Goal: Information Seeking & Learning: Learn about a topic

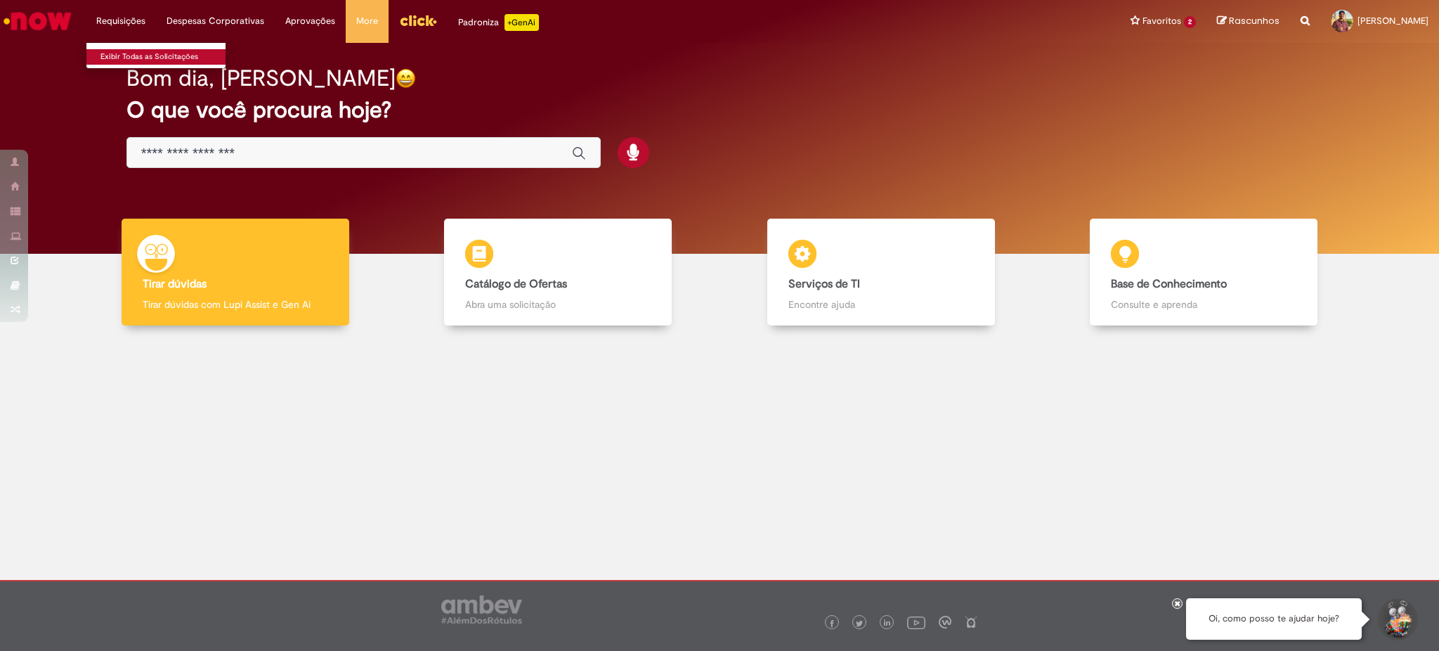
click at [150, 60] on link "Exibir Todas as Solicitações" at bounding box center [163, 56] width 155 height 15
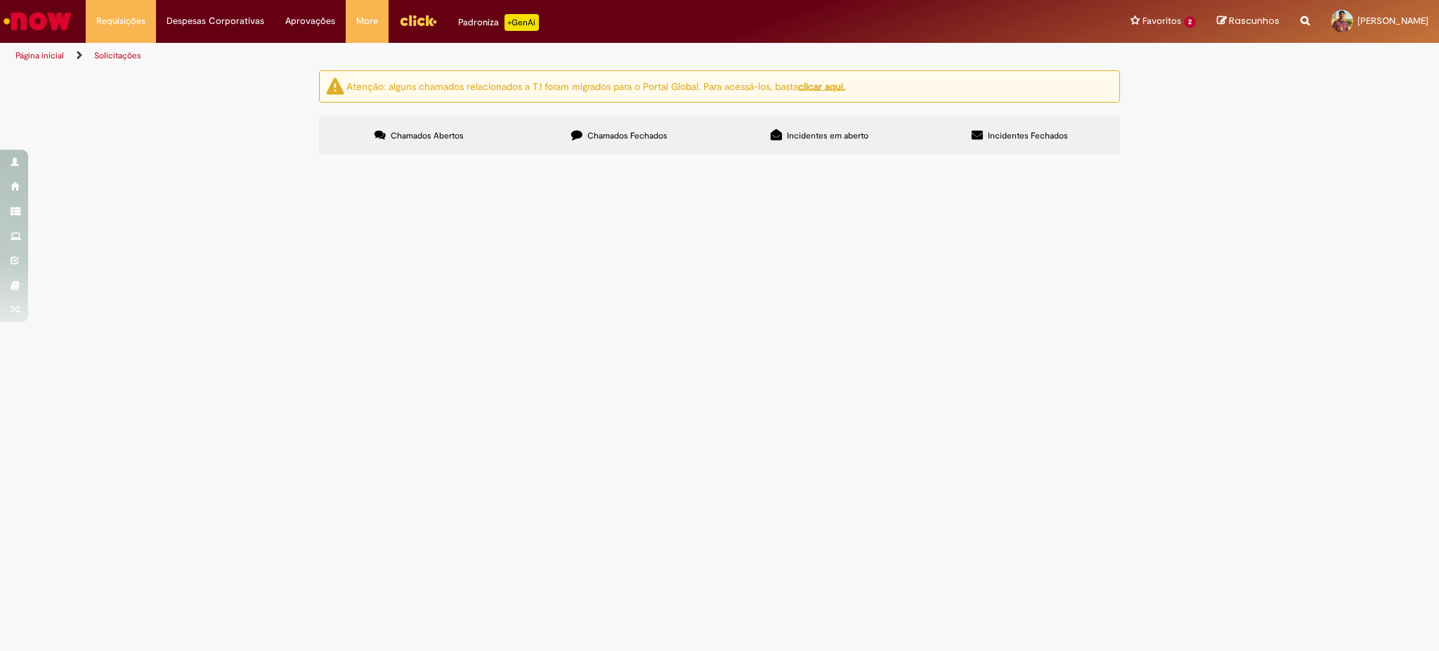
click at [616, 141] on label "Chamados Fechados" at bounding box center [619, 136] width 200 height 38
click at [0, 0] on span "R13410824" at bounding box center [0, 0] width 0 height 0
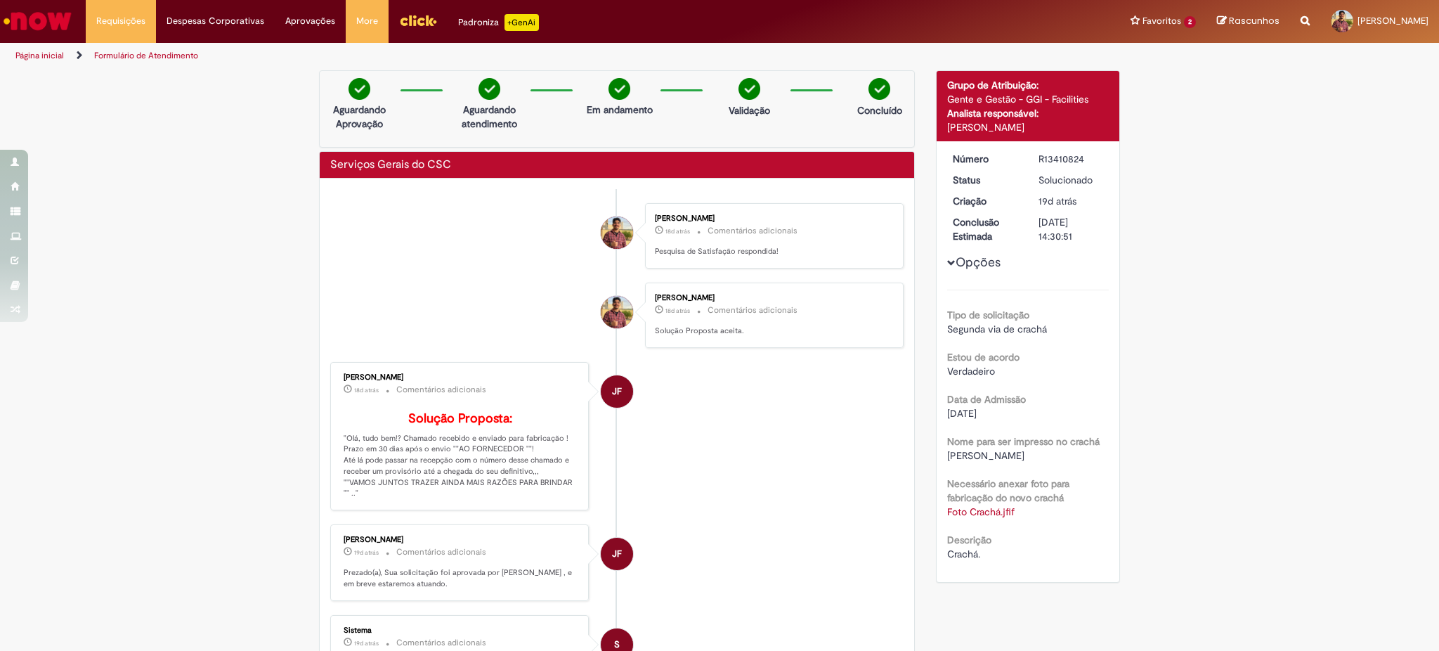
drag, startPoint x: 643, startPoint y: 271, endPoint x: 1316, endPoint y: 343, distance: 677.1
click at [1316, 343] on div "Verificar Código de Barras Aguardando Aprovação Aguardando atendimento Em andam…" at bounding box center [719, 613] width 1439 height 1087
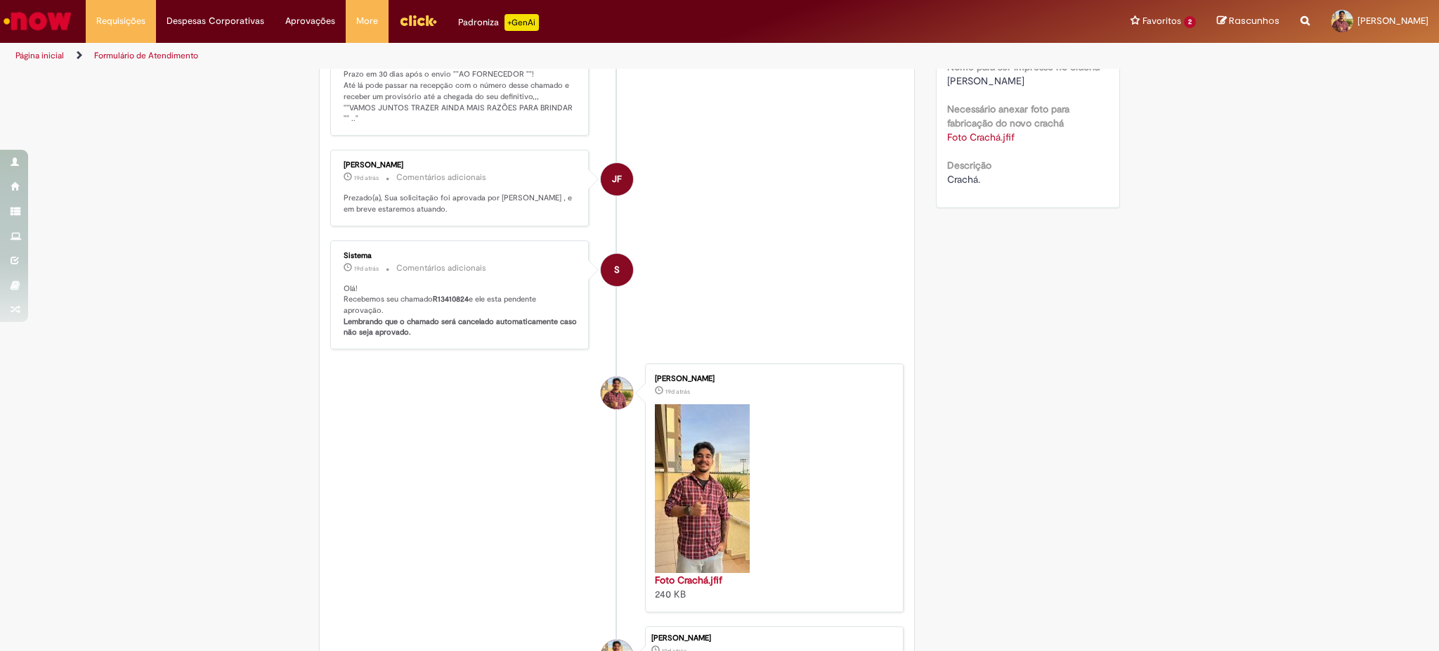
scroll to position [187, 0]
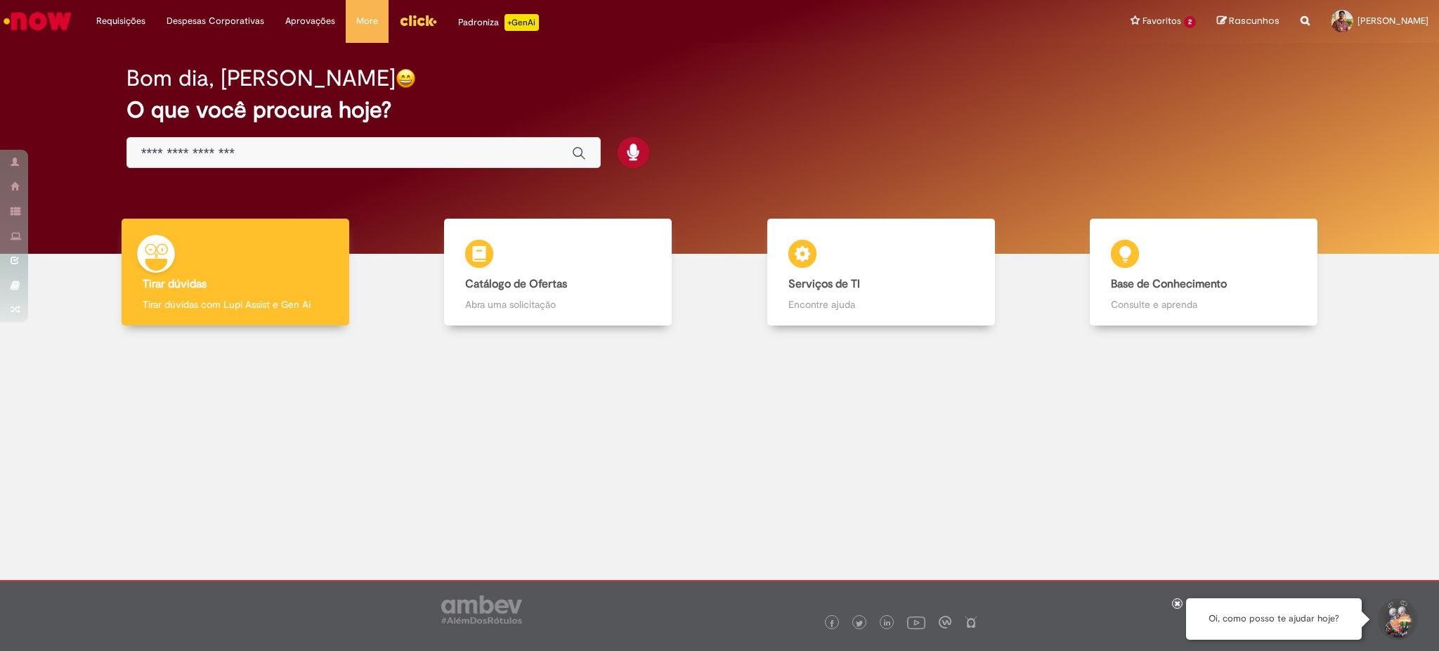
click at [484, 146] on input "Basta digitar aqui" at bounding box center [349, 153] width 417 height 16
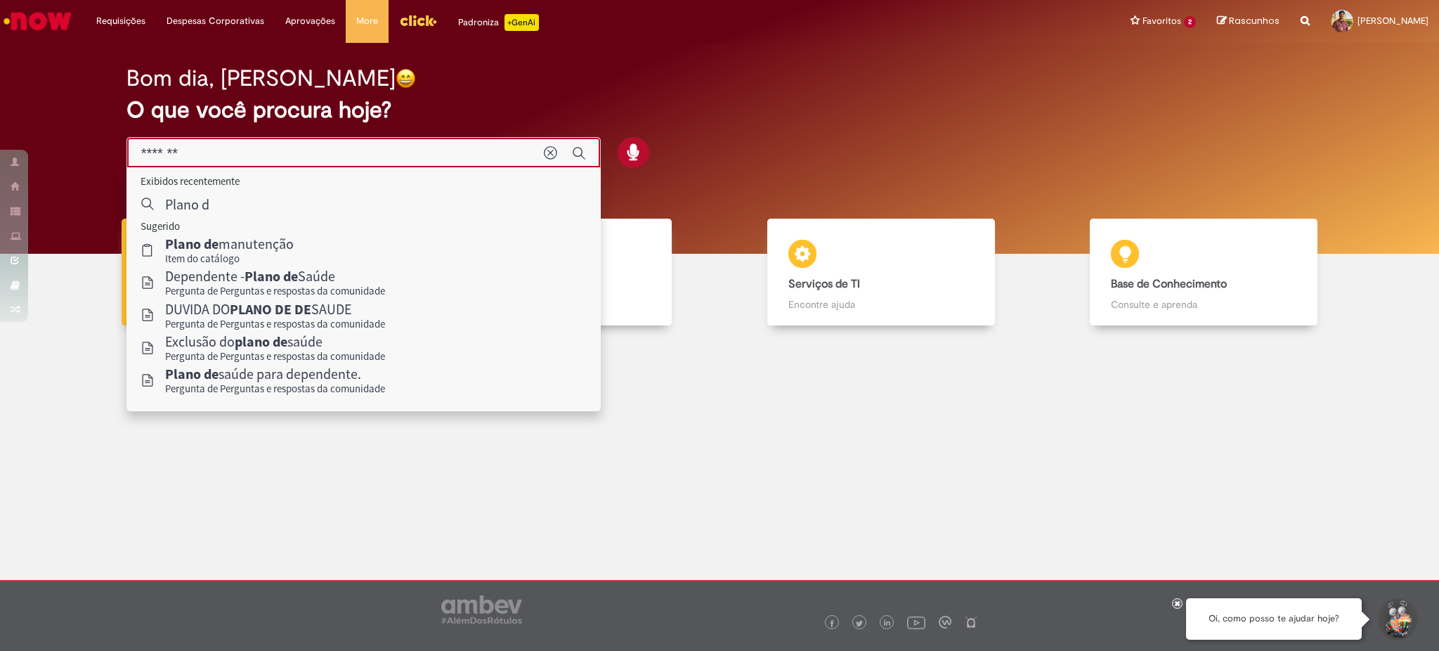
type input "*****"
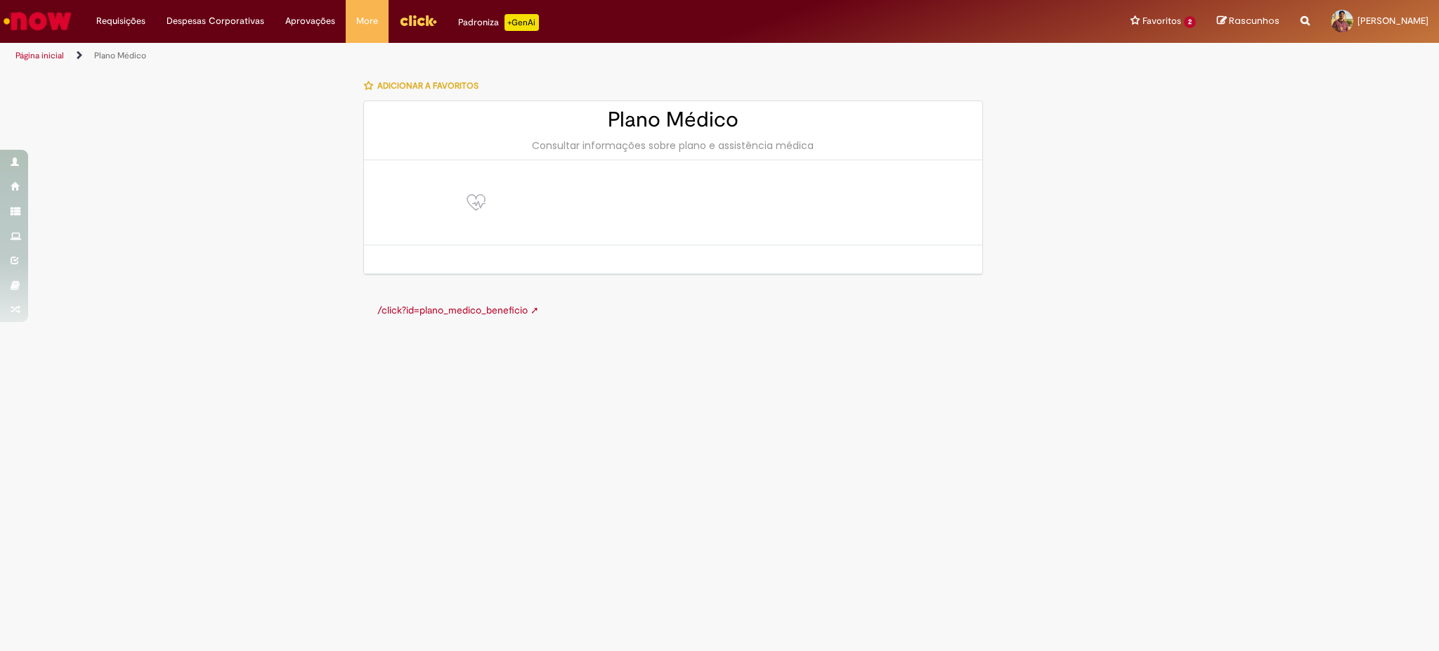
click at [470, 305] on link "/click?id=plano_medico_beneficio ➚" at bounding box center [458, 310] width 162 height 13
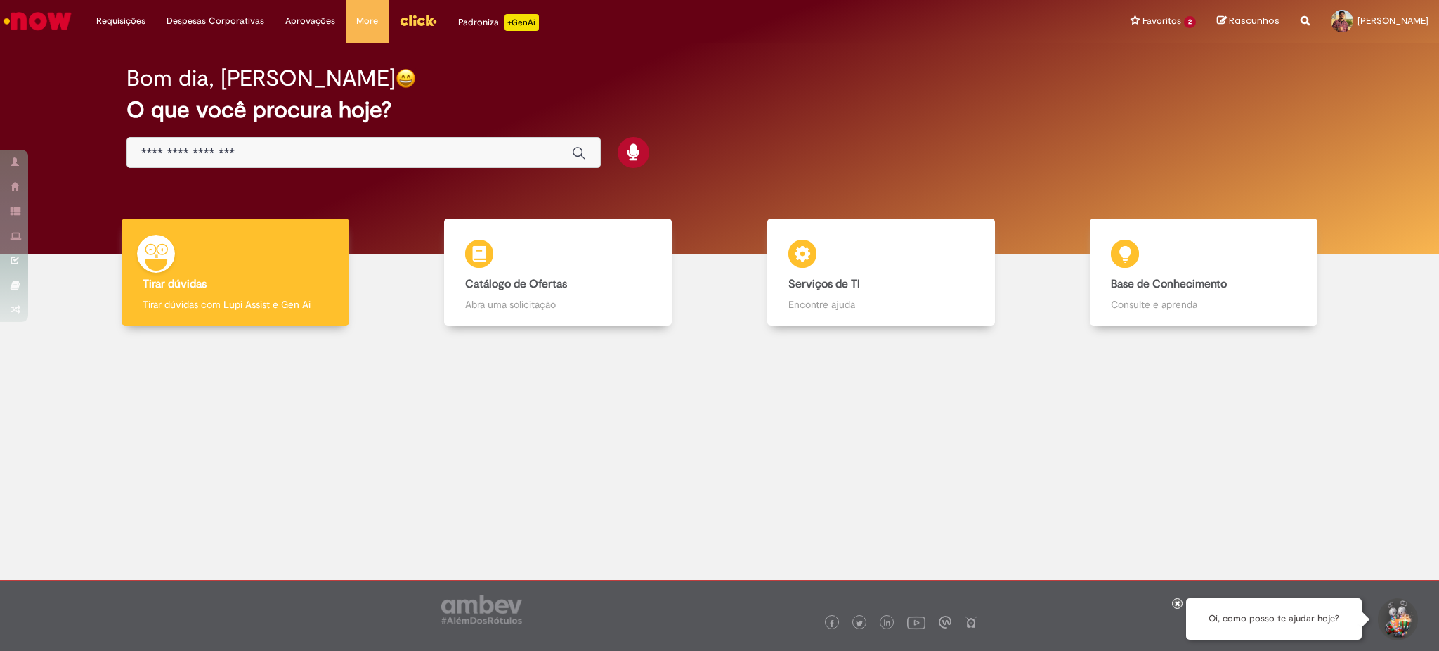
click at [423, 150] on input "Basta digitar aqui" at bounding box center [349, 153] width 417 height 16
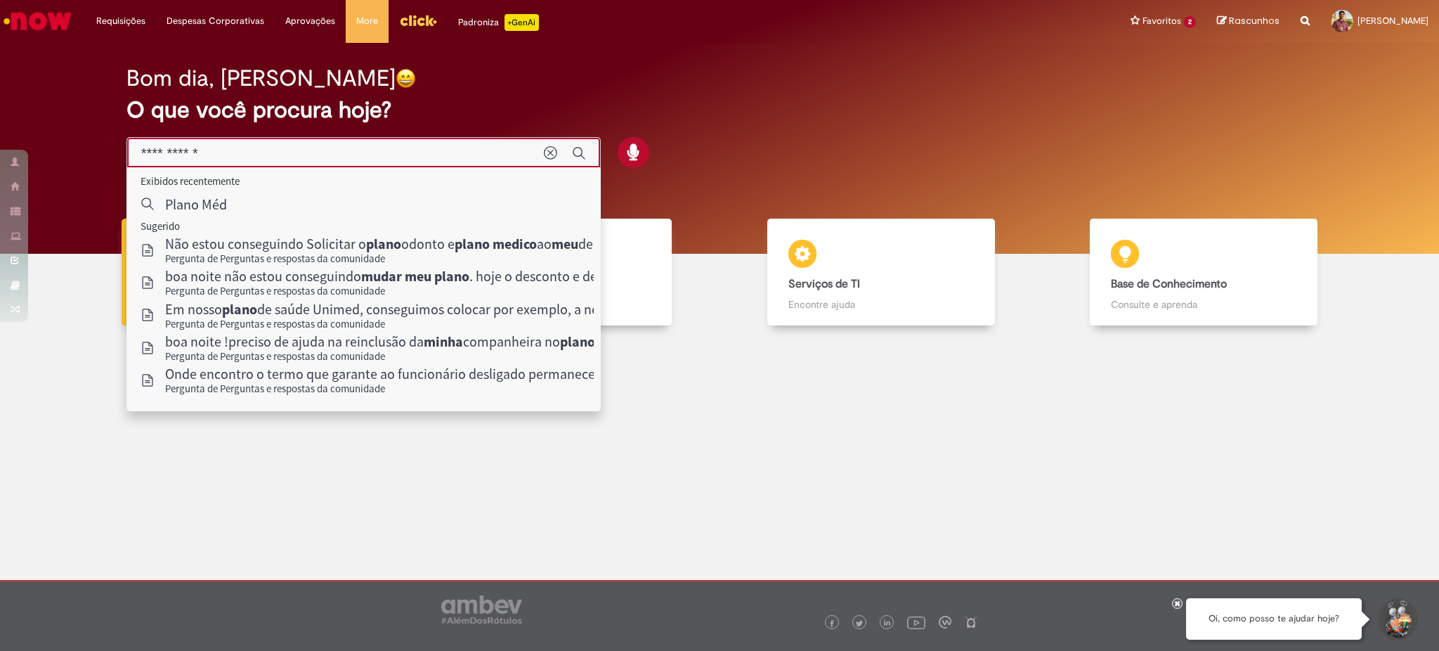
type input "**********"
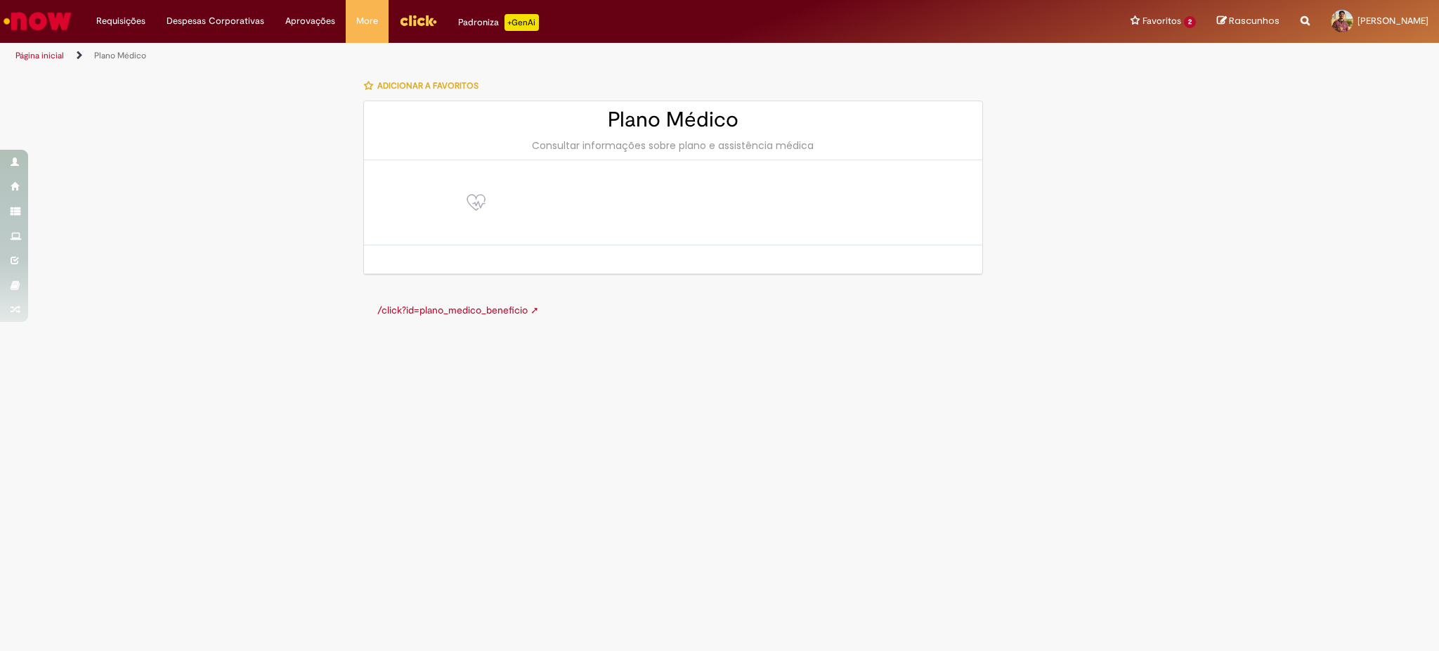
click at [395, 313] on link "/click?id=plano_medico_beneficio ➚" at bounding box center [458, 310] width 162 height 13
